Goal: Obtain resource: Download file/media

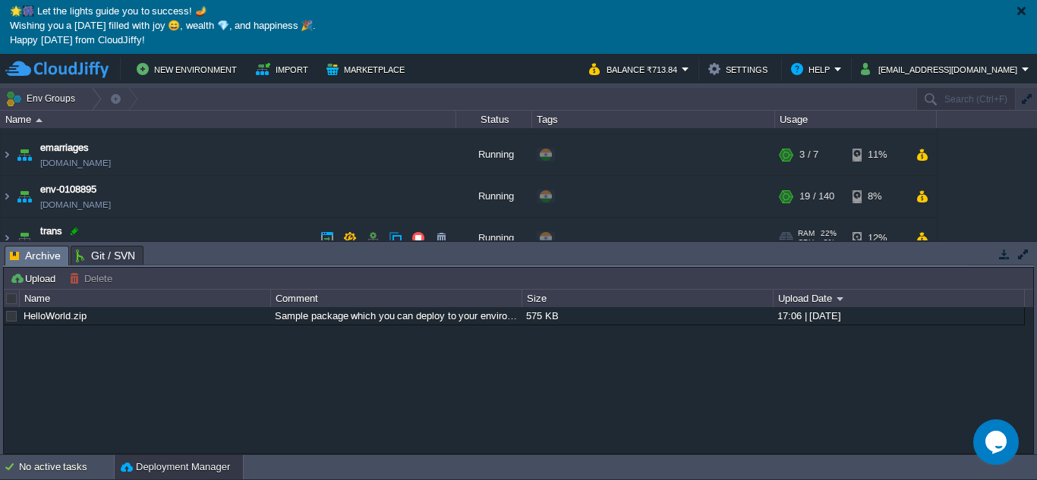
scroll to position [55, 0]
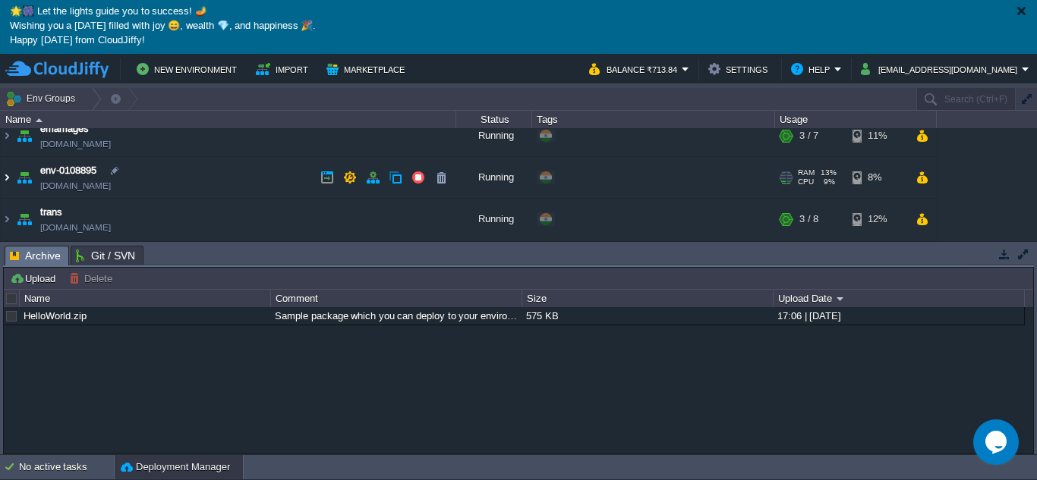
click at [9, 177] on img at bounding box center [7, 177] width 12 height 41
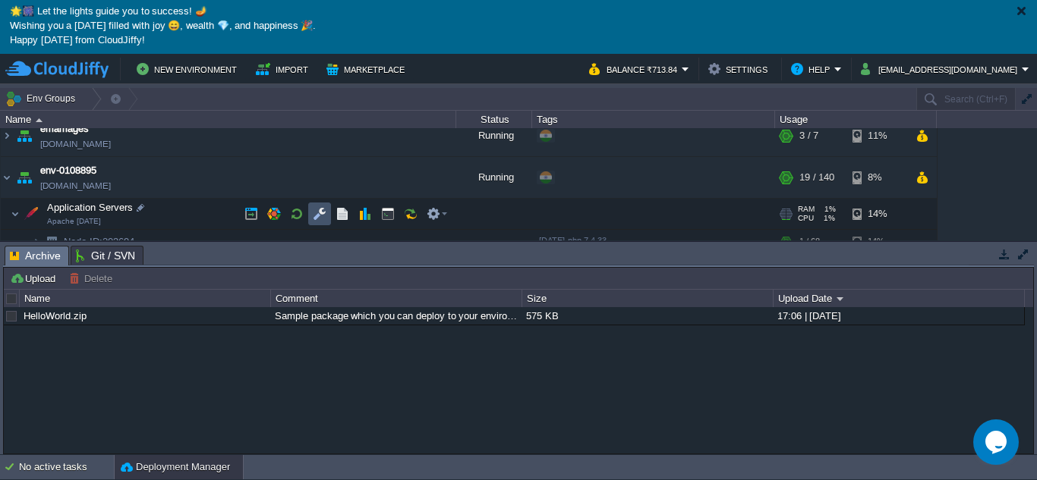
click at [317, 216] on button "button" at bounding box center [320, 214] width 14 height 14
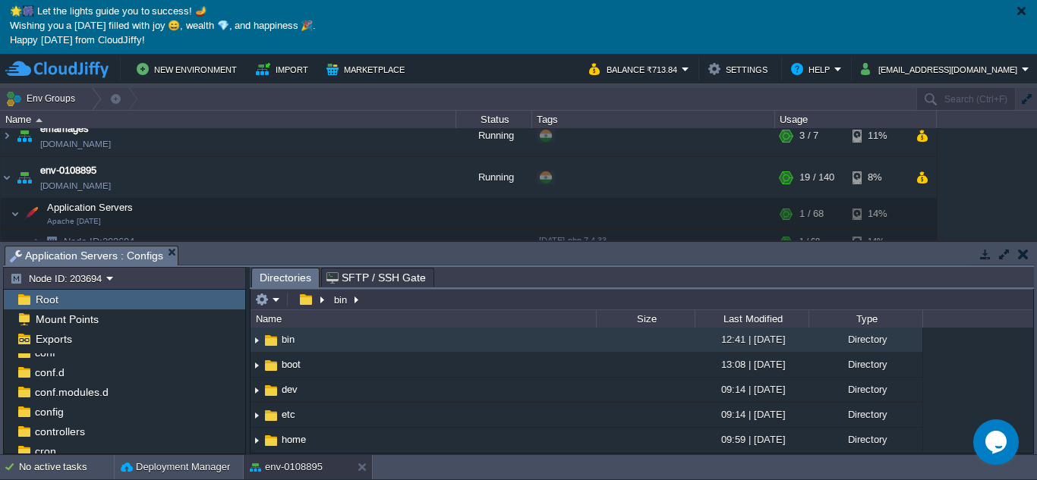
scroll to position [76, 0]
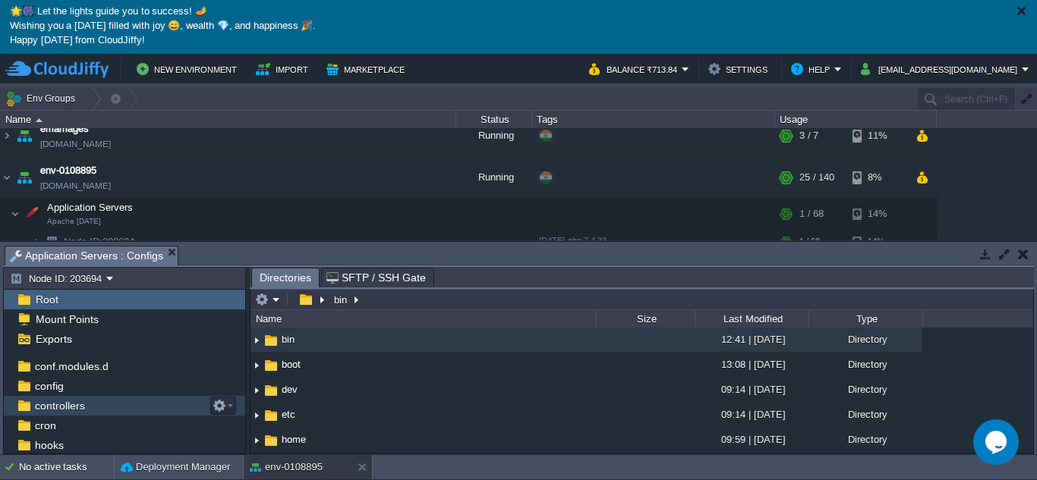
click at [83, 407] on span "controllers" at bounding box center [59, 406] width 55 height 14
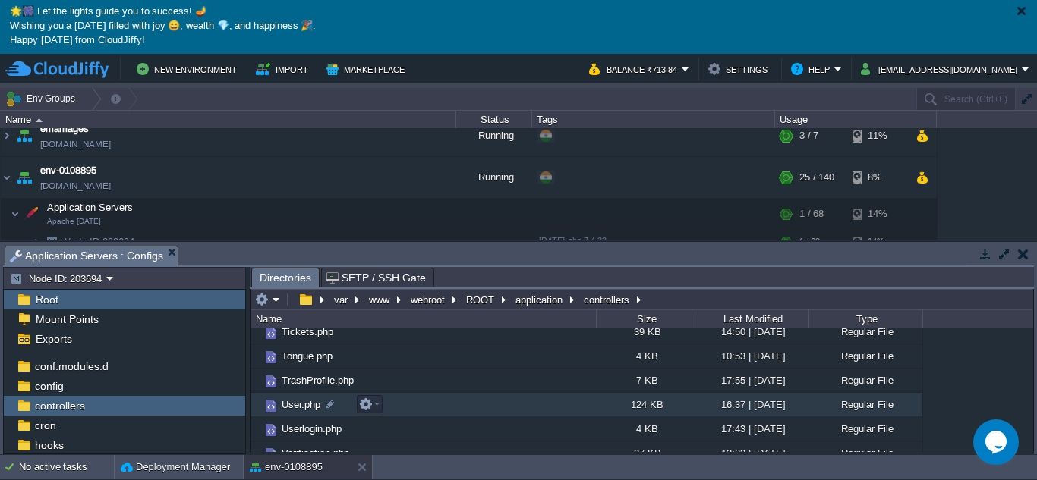
scroll to position [1017, 0]
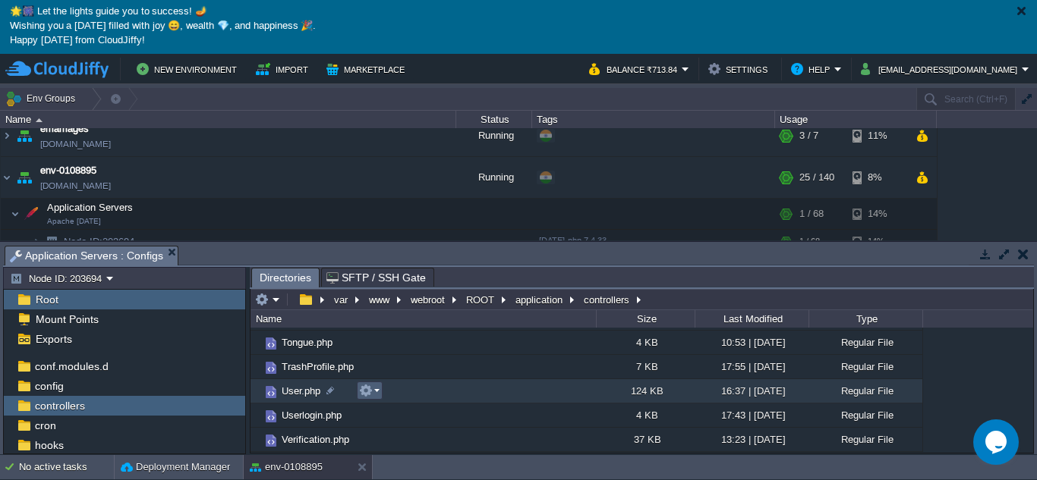
click at [370, 390] on button "button" at bounding box center [366, 391] width 14 height 14
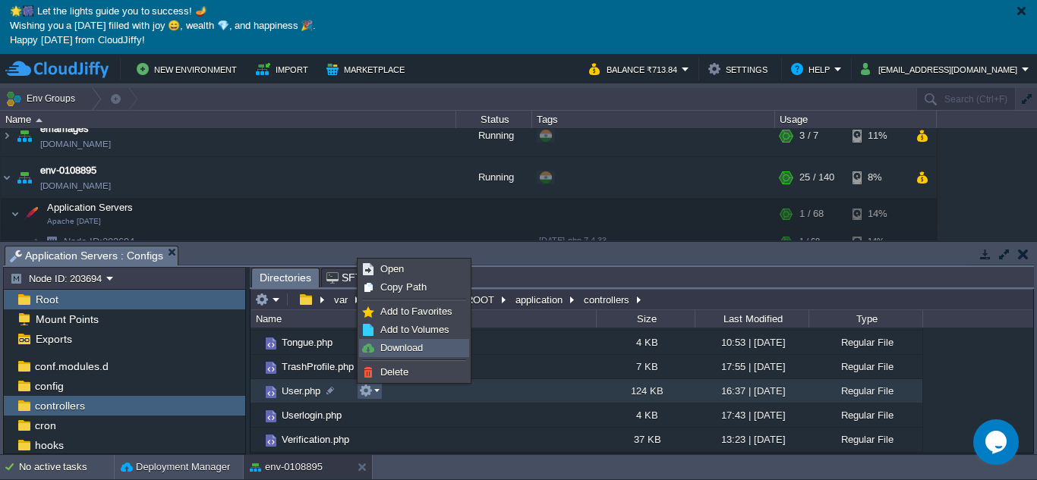
click at [382, 345] on span "Download" at bounding box center [401, 347] width 42 height 11
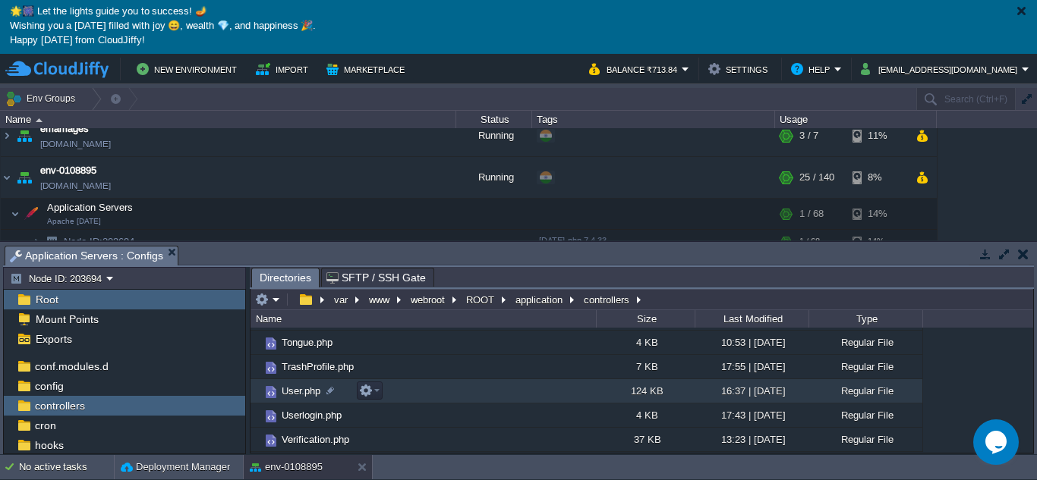
click at [284, 397] on span "User.php" at bounding box center [300, 391] width 43 height 13
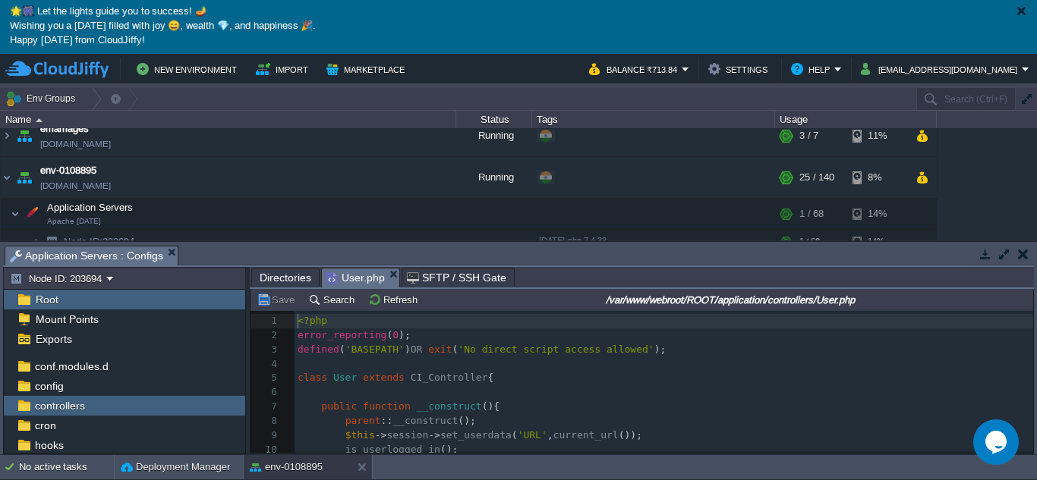
scroll to position [5, 0]
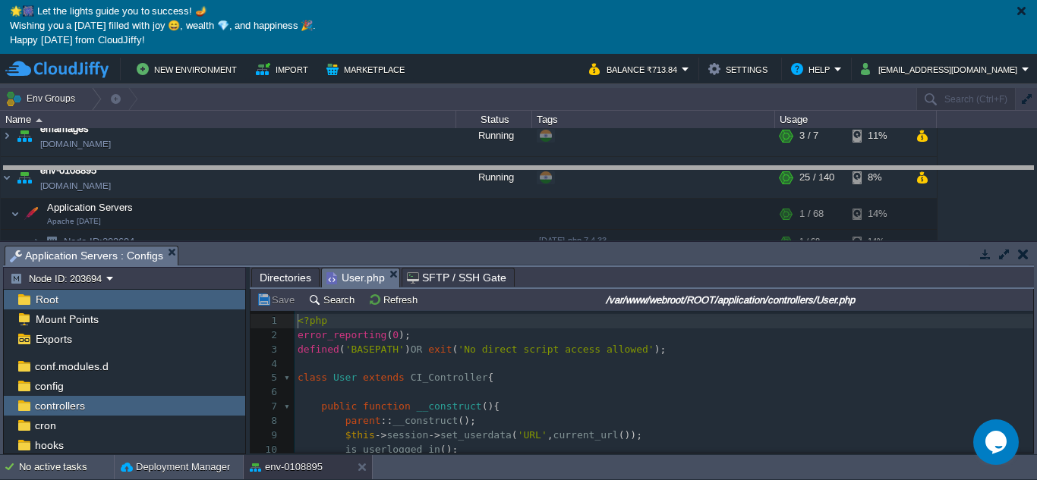
drag, startPoint x: 530, startPoint y: 263, endPoint x: 557, endPoint y: 170, distance: 97.1
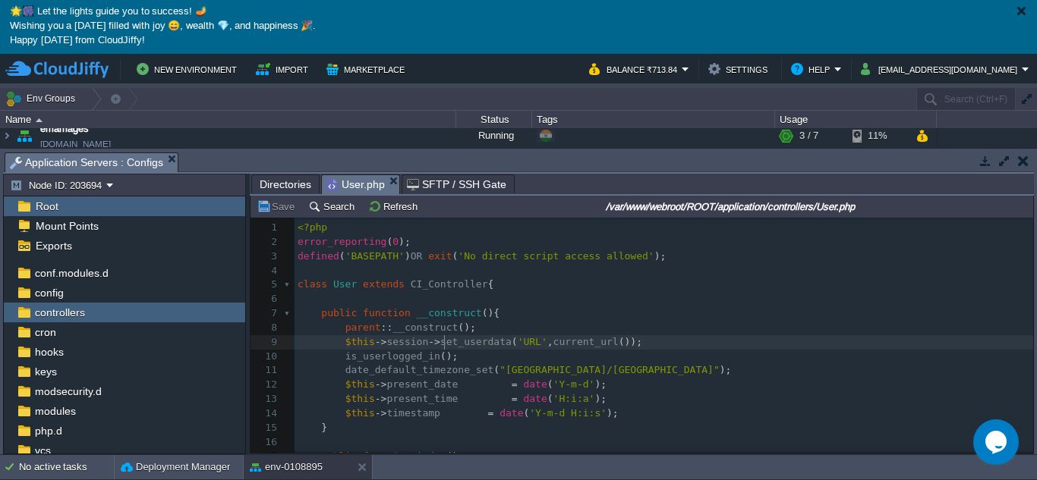
click at [445, 343] on div "3323 1 <?php 2 error_reporting ( 0 ); 3 defined ( 'BASEPATH' ) OR exit ( 'No di…" at bounding box center [663, 407] width 738 height 372
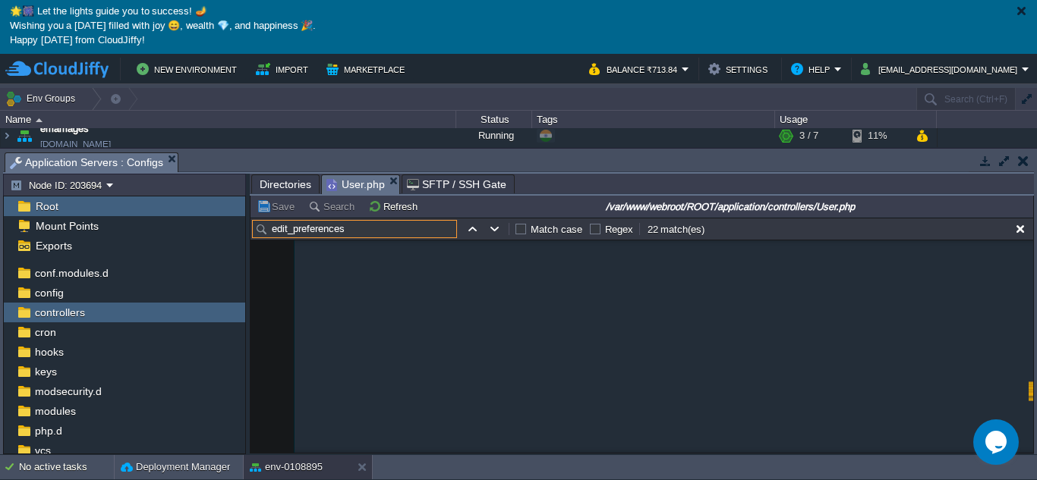
scroll to position [31905, 0]
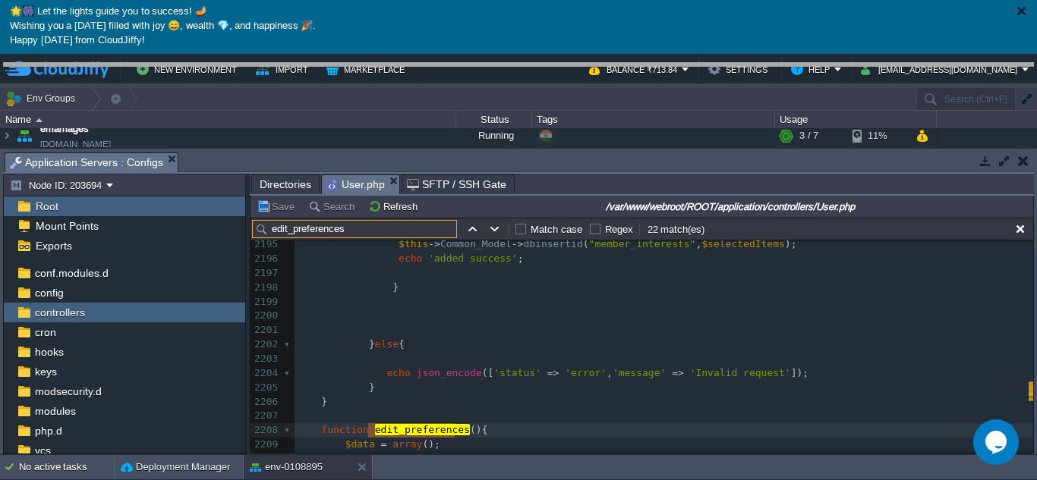
drag, startPoint x: 567, startPoint y: 173, endPoint x: 558, endPoint y: 83, distance: 90.0
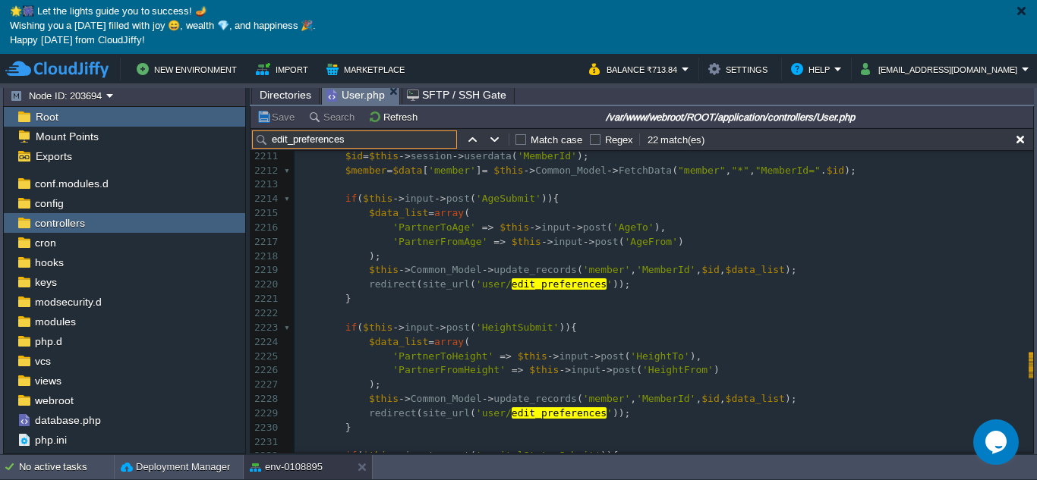
scroll to position [0, 0]
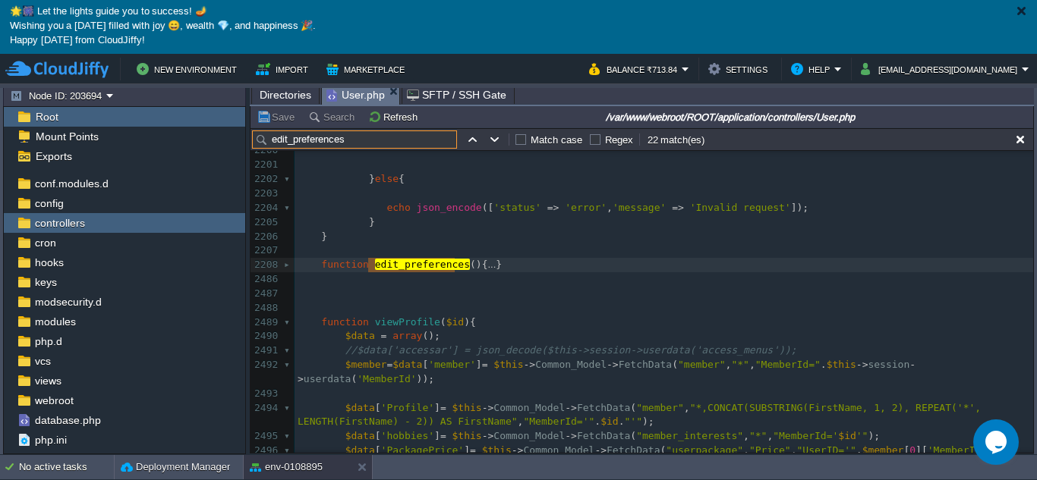
type input "edit_preferences"
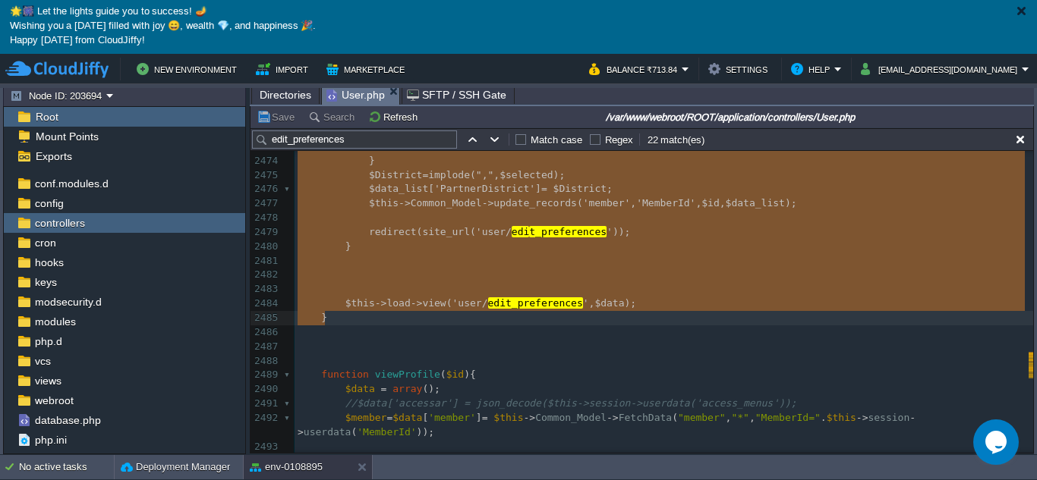
drag, startPoint x: 315, startPoint y: 264, endPoint x: 483, endPoint y: 326, distance: 179.6
type textarea "-"
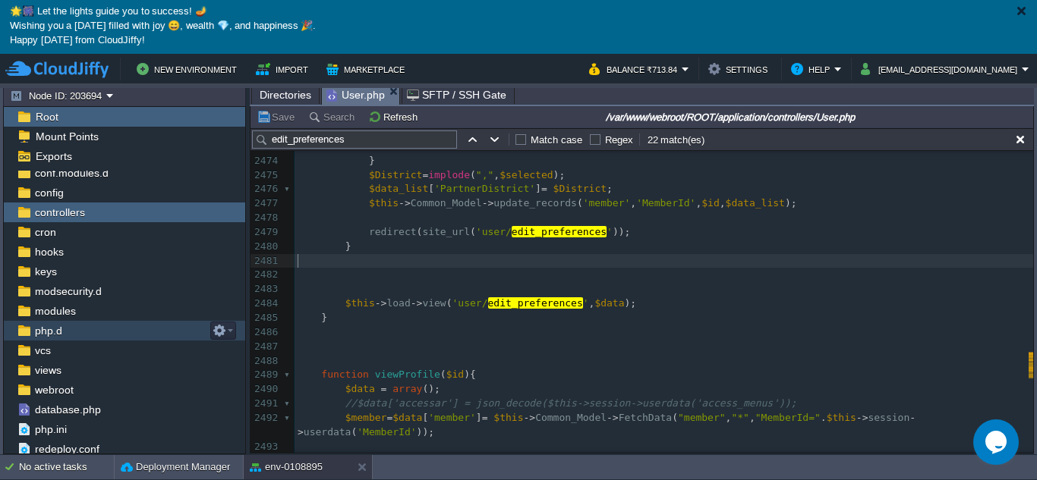
scroll to position [89, 0]
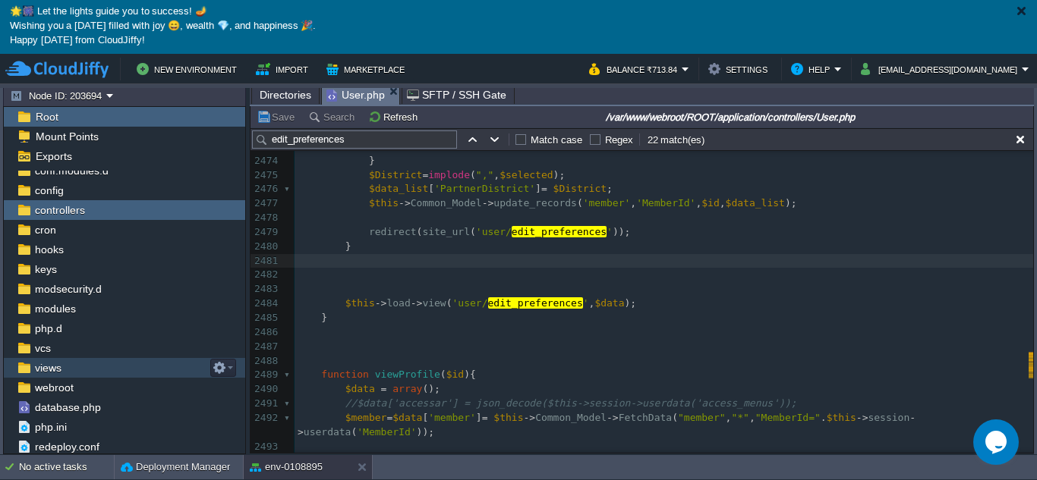
click at [55, 373] on span "views" at bounding box center [48, 368] width 32 height 14
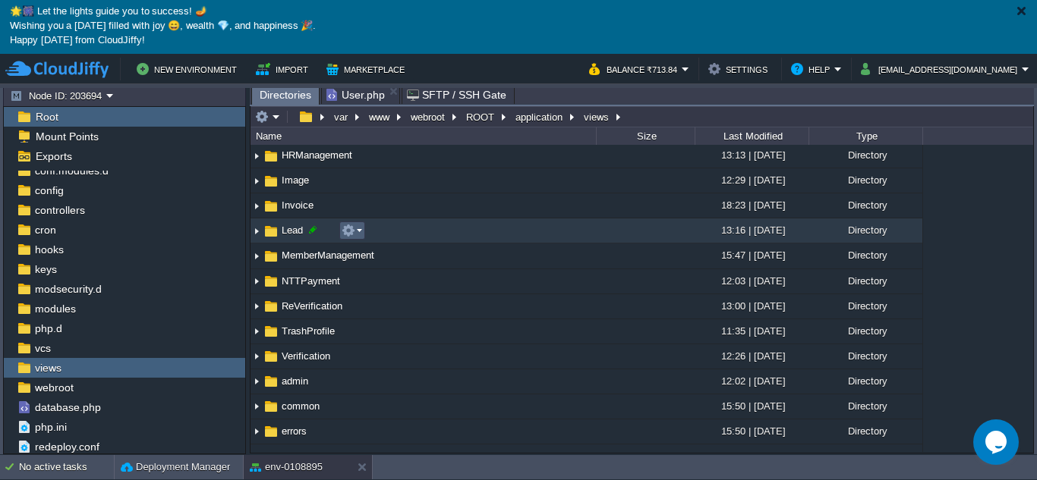
scroll to position [379, 0]
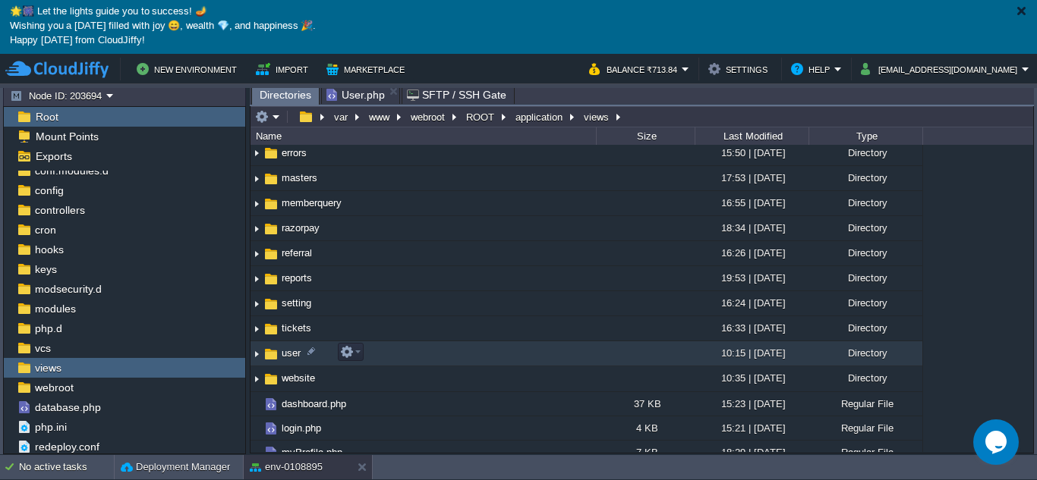
click at [288, 353] on span "user" at bounding box center [291, 353] width 24 height 13
click at [290, 353] on span "user" at bounding box center [291, 353] width 24 height 13
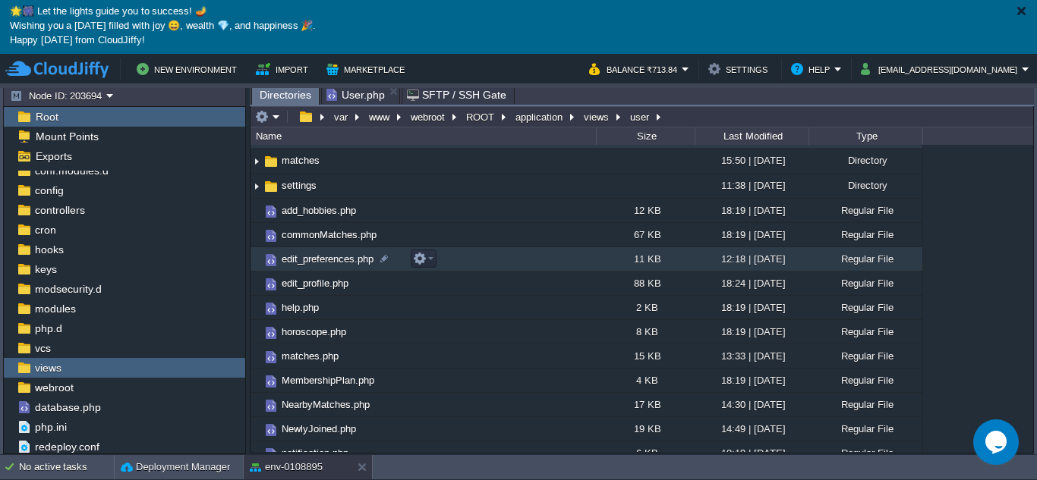
scroll to position [0, 0]
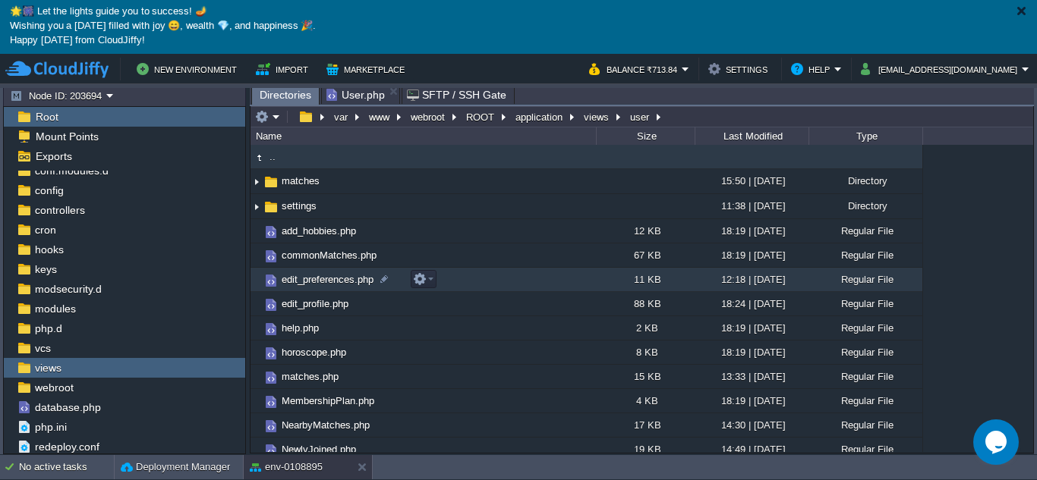
click at [370, 284] on span "edit_preferences.php" at bounding box center [327, 279] width 96 height 13
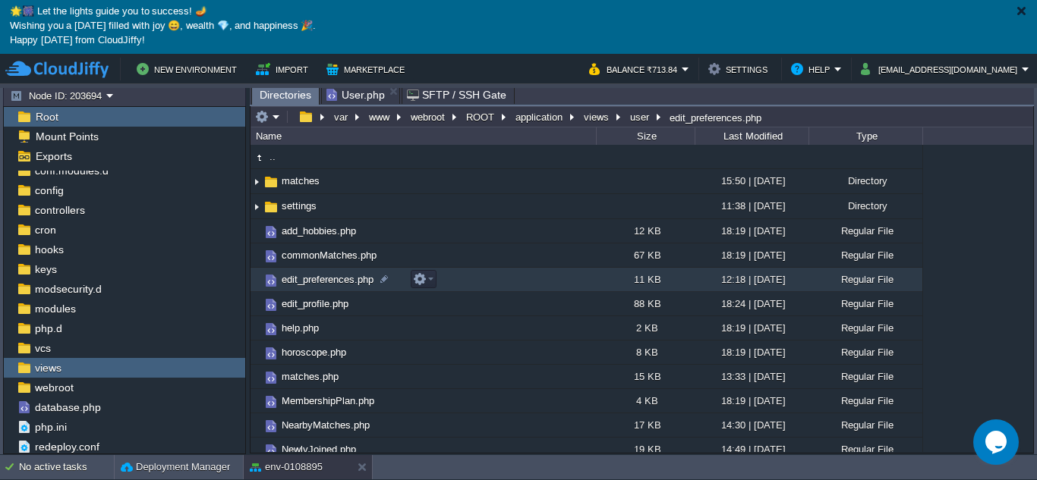
click at [370, 284] on span "edit_preferences.php" at bounding box center [327, 279] width 96 height 13
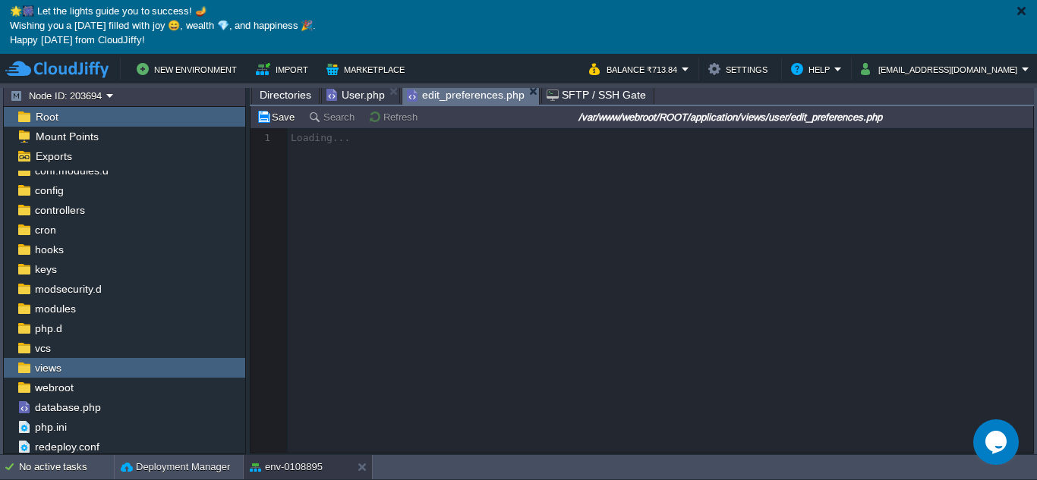
click at [284, 93] on span "Directories" at bounding box center [286, 95] width 52 height 18
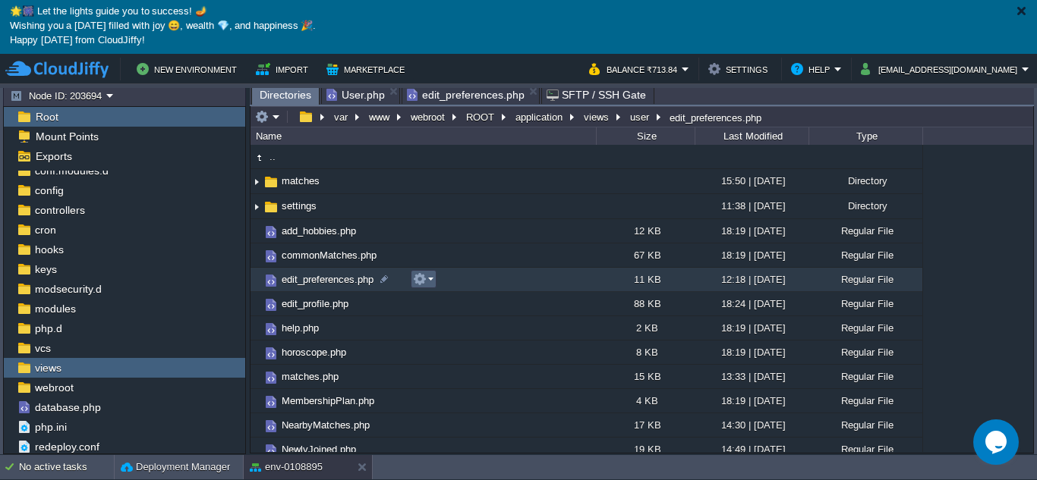
click at [430, 282] on em at bounding box center [423, 279] width 20 height 14
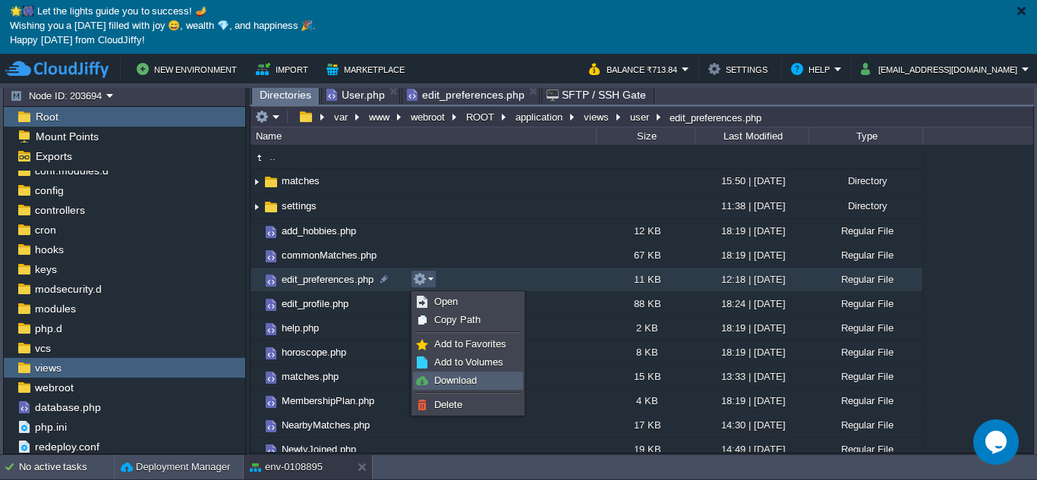
click at [442, 375] on span "Download" at bounding box center [455, 380] width 42 height 11
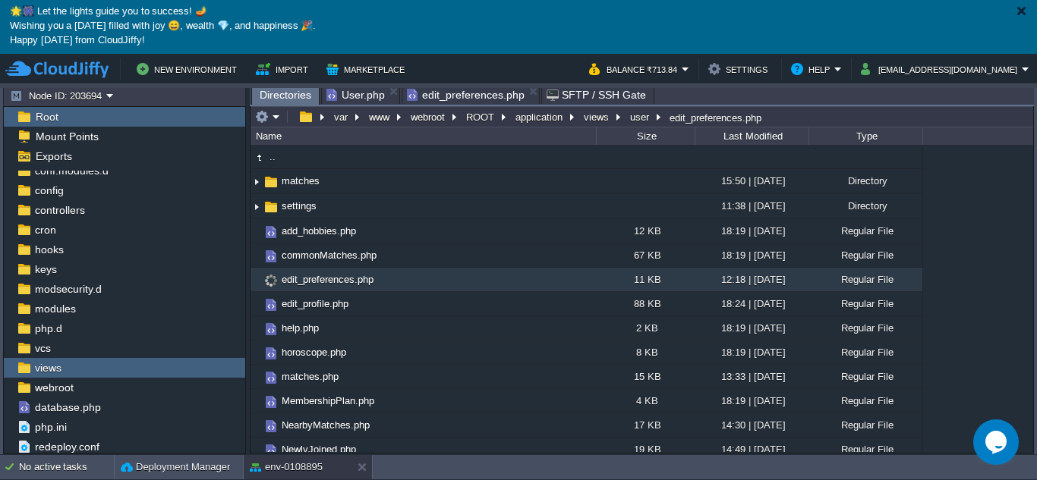
click at [344, 282] on span "edit_preferences.php" at bounding box center [327, 279] width 96 height 13
click at [346, 279] on span "edit_preferences.php" at bounding box center [327, 279] width 96 height 13
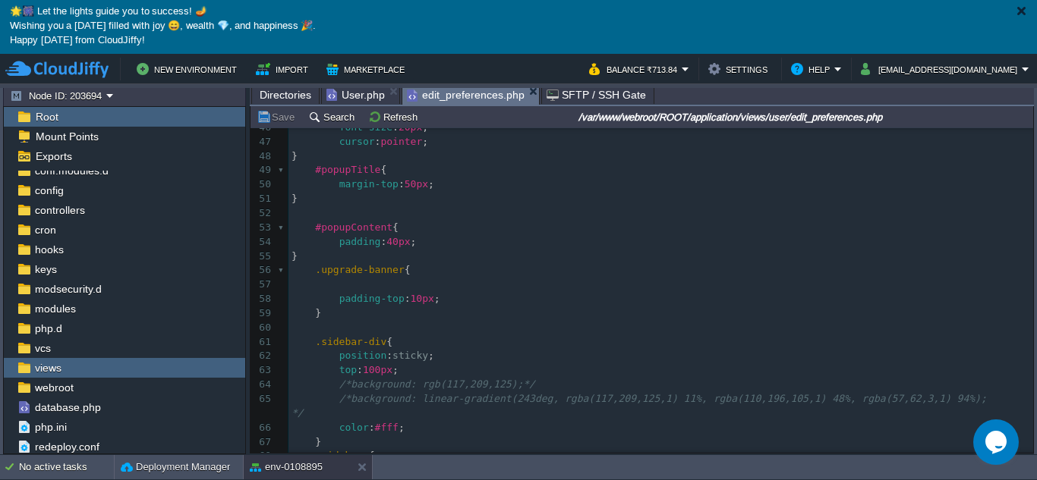
scroll to position [910, 0]
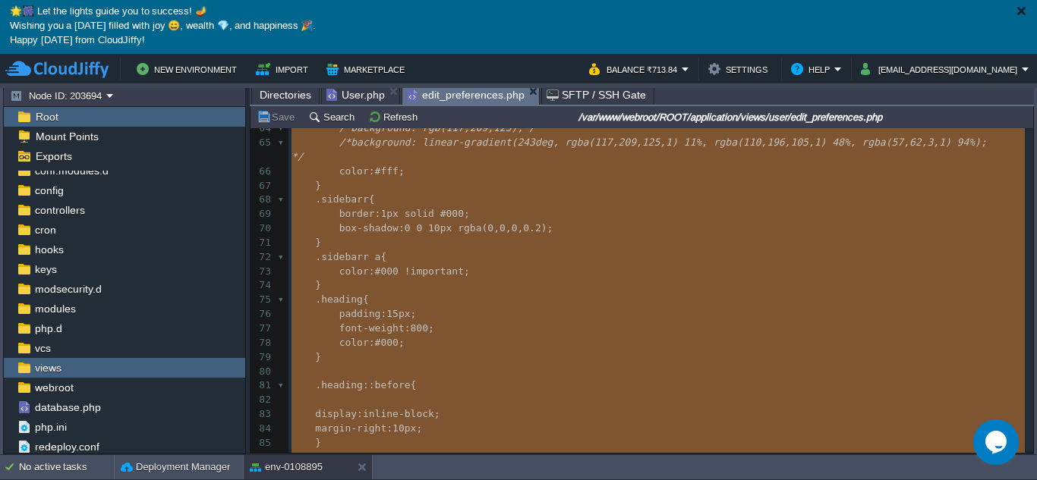
type textarea "-"
